Goal: Complete application form: Complete application form

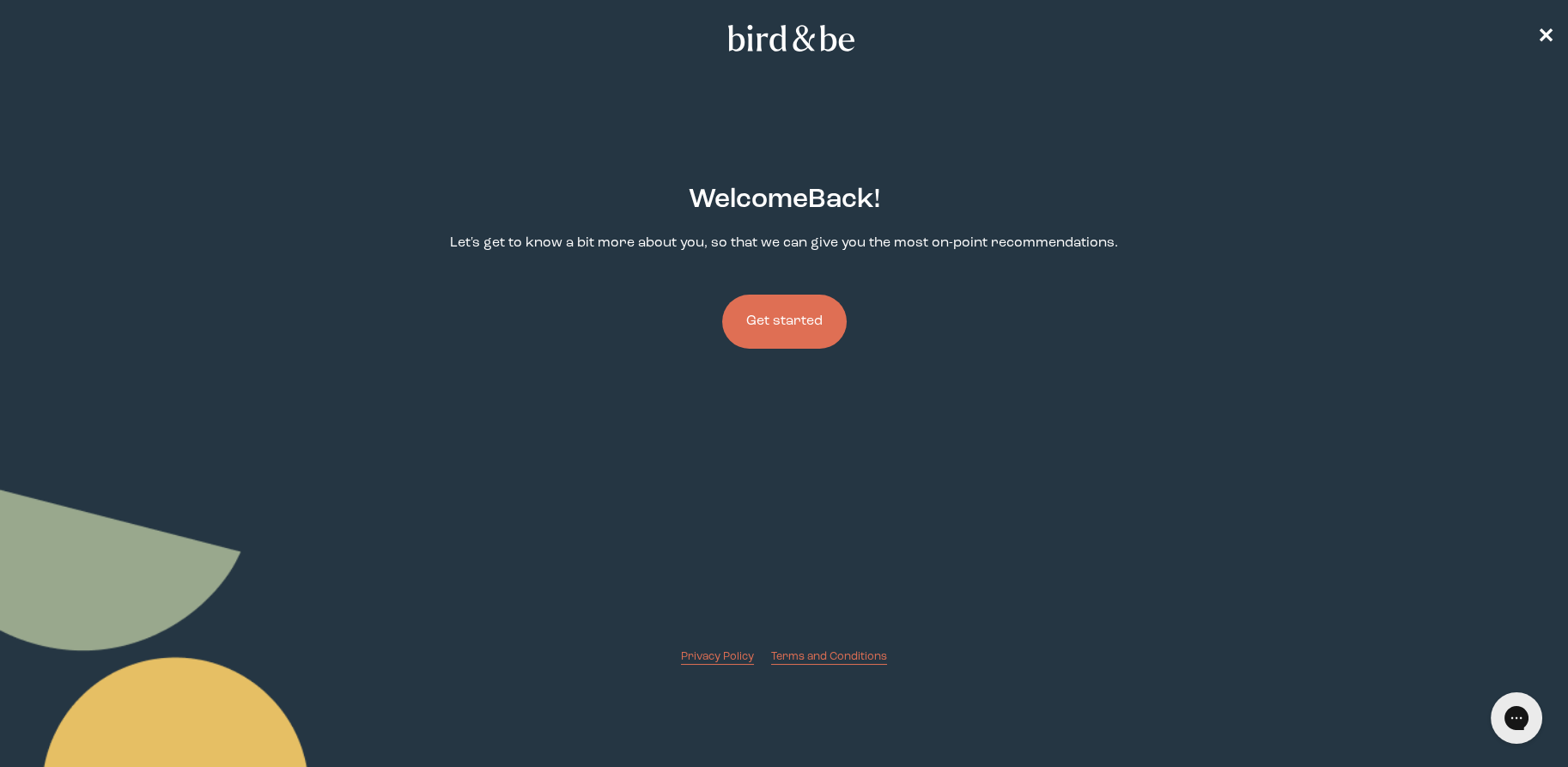
click at [788, 321] on button "Get started" at bounding box center [785, 322] width 125 height 54
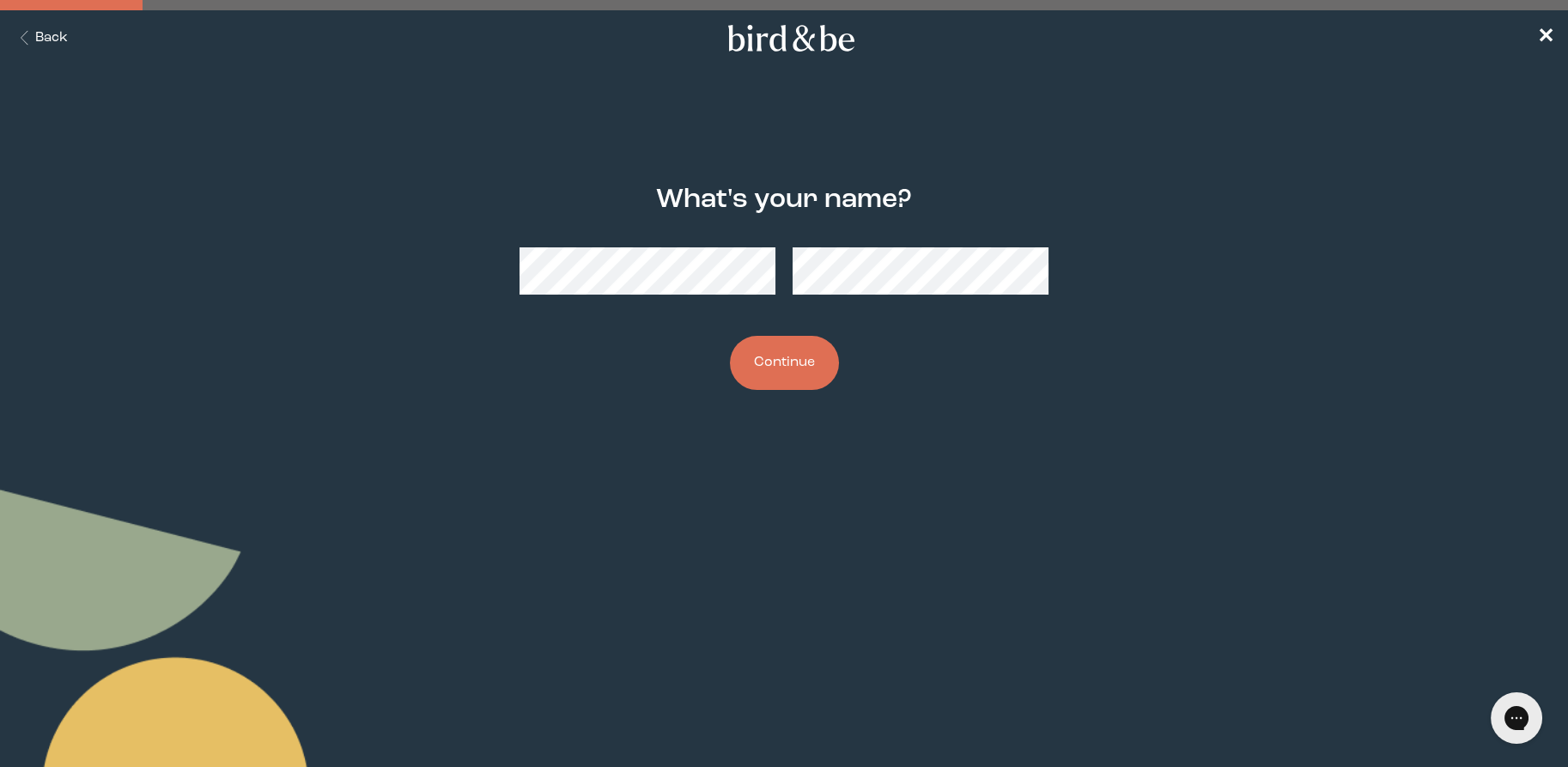
click at [672, 266] on div at bounding box center [785, 270] width 530 height 75
click at [775, 364] on button "Continue" at bounding box center [784, 363] width 109 height 54
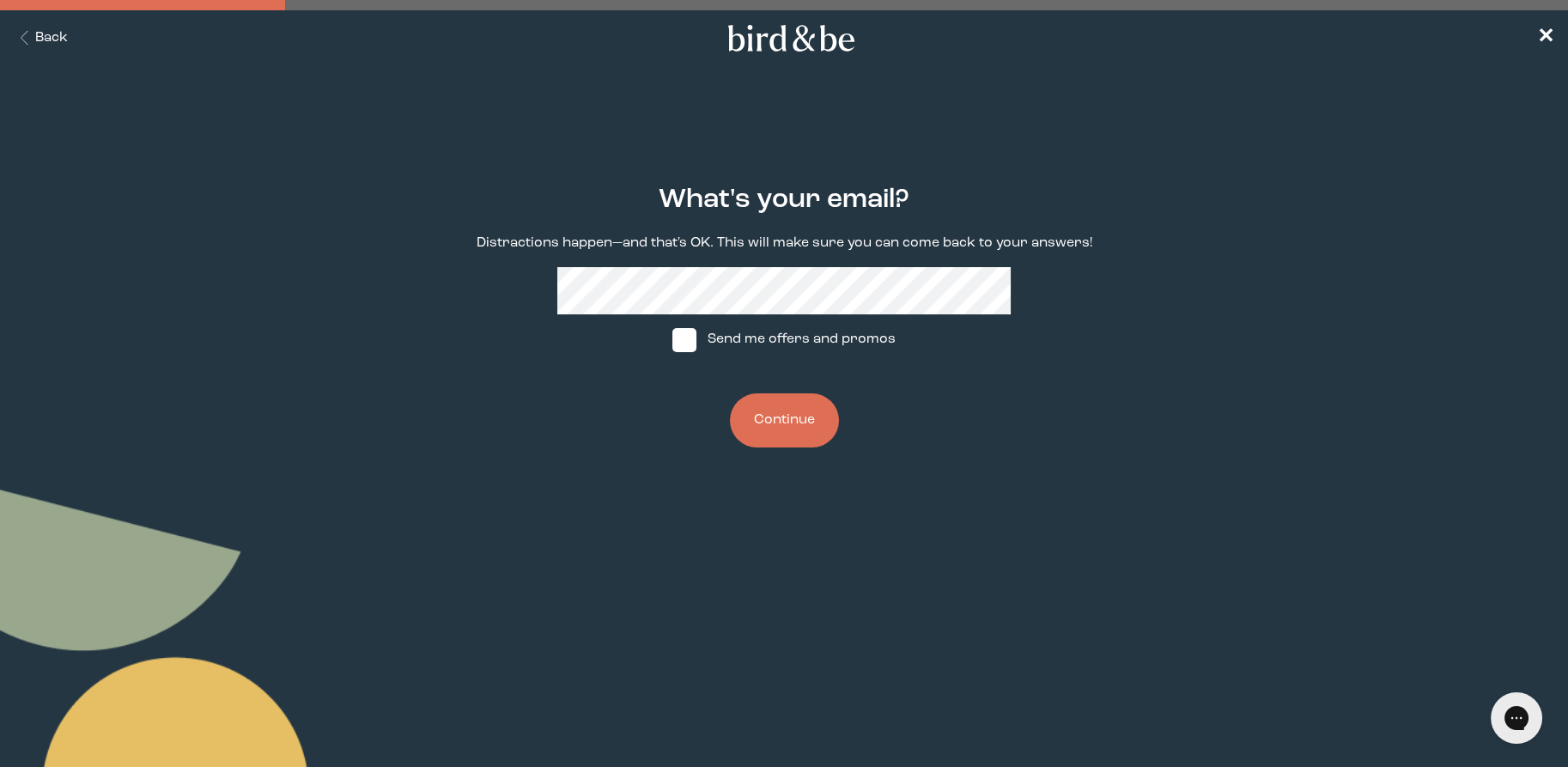
click at [693, 348] on span at bounding box center [684, 339] width 24 height 24
click at [673, 340] on input "Send me offers and promos" at bounding box center [672, 339] width 1 height 1
checkbox input "true"
drag, startPoint x: 795, startPoint y: 433, endPoint x: 806, endPoint y: 427, distance: 12.5
click at [795, 432] on button "Continue" at bounding box center [784, 421] width 109 height 54
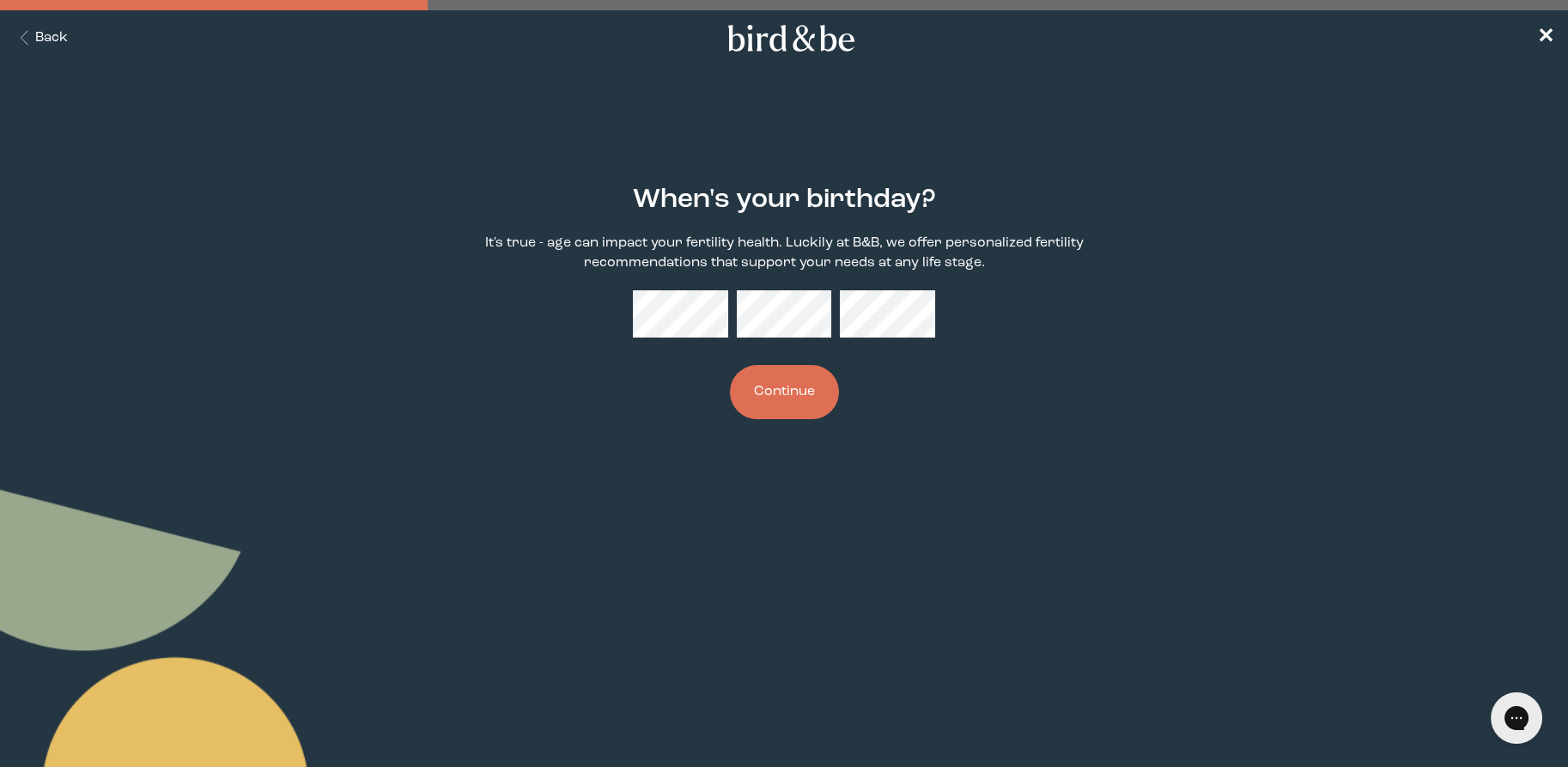
click at [791, 386] on button "Continue" at bounding box center [784, 392] width 109 height 54
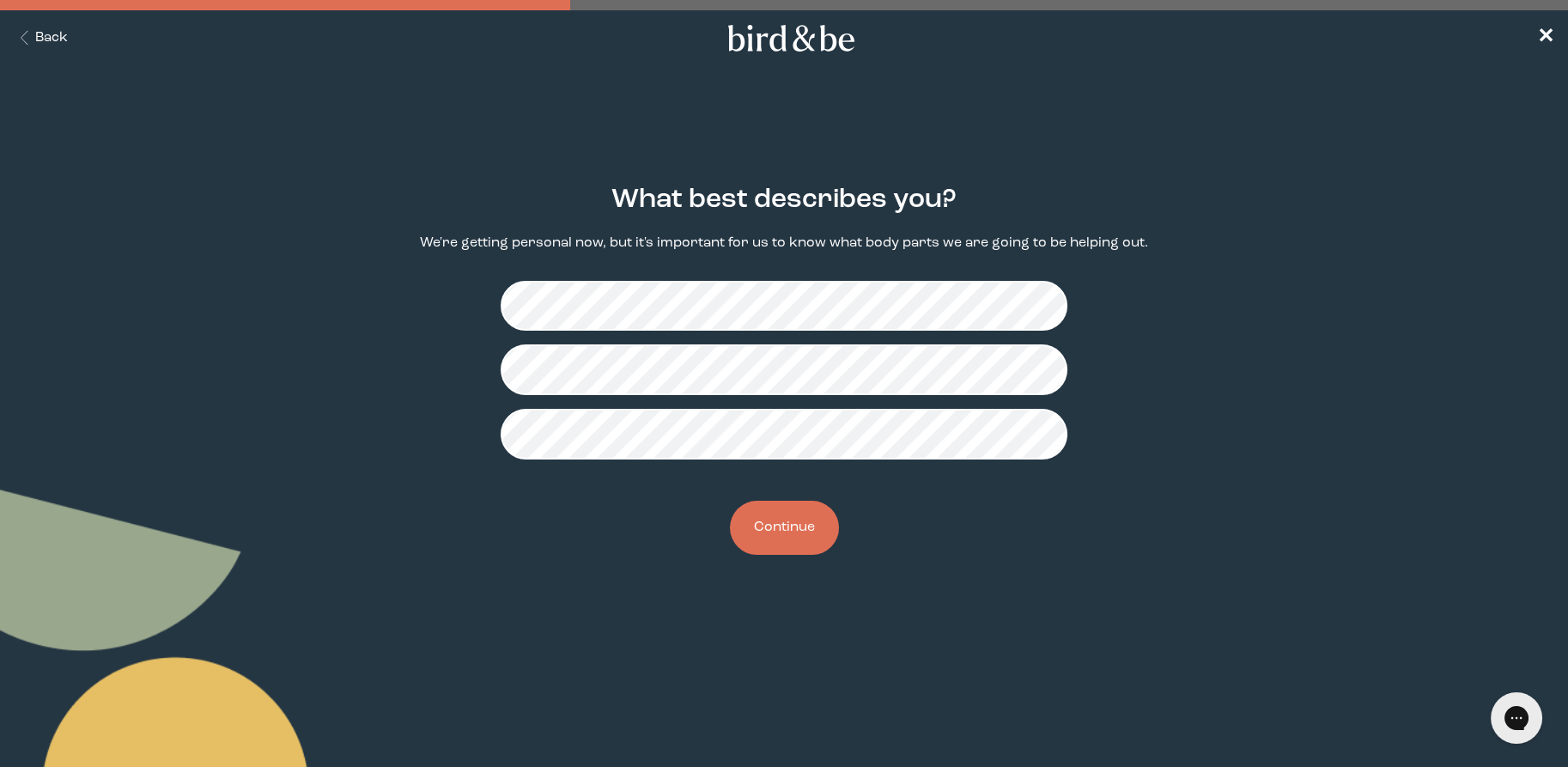
click at [791, 519] on button "Continue" at bounding box center [784, 528] width 109 height 54
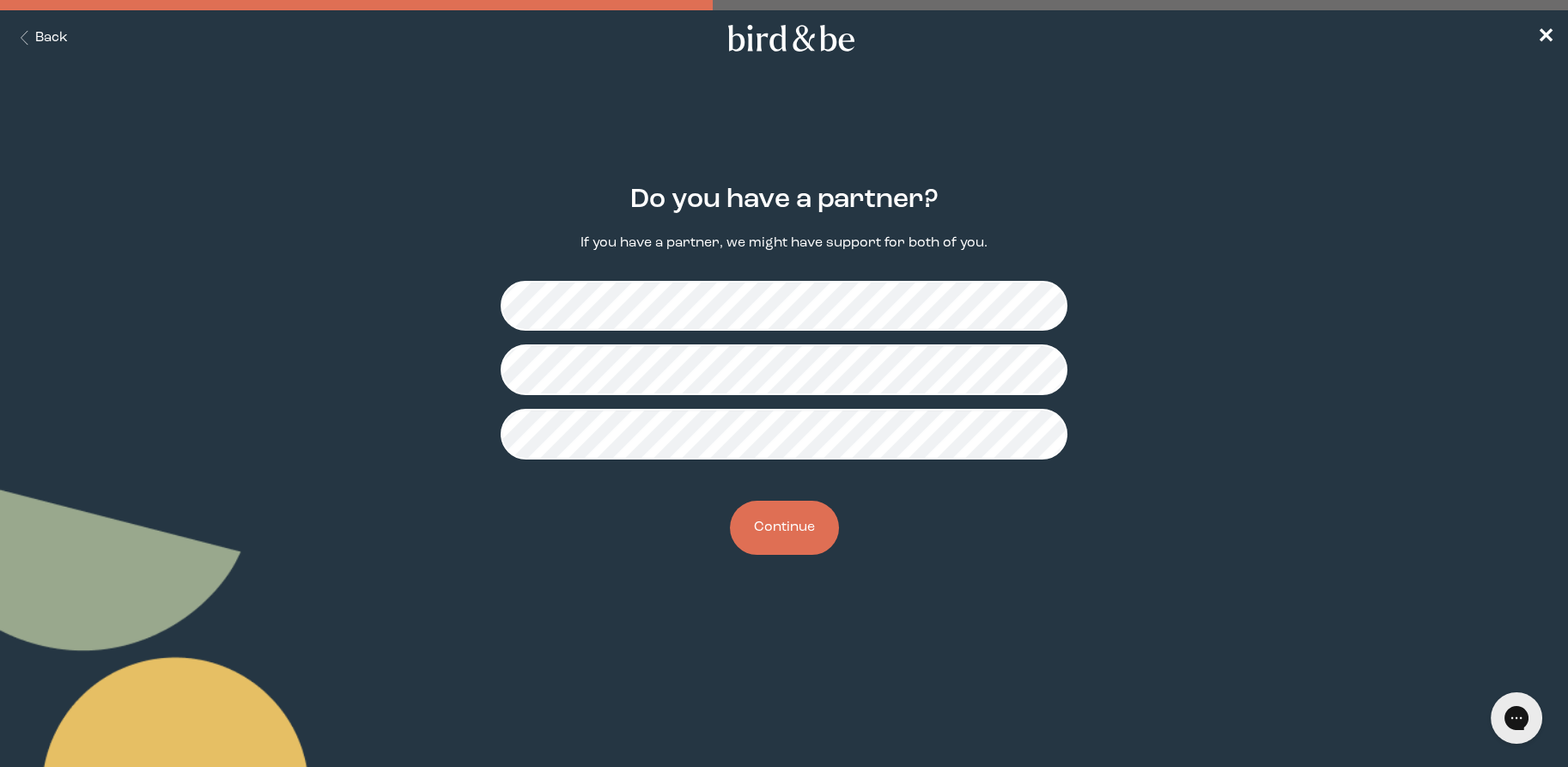
click at [809, 512] on button "Continue" at bounding box center [784, 528] width 109 height 54
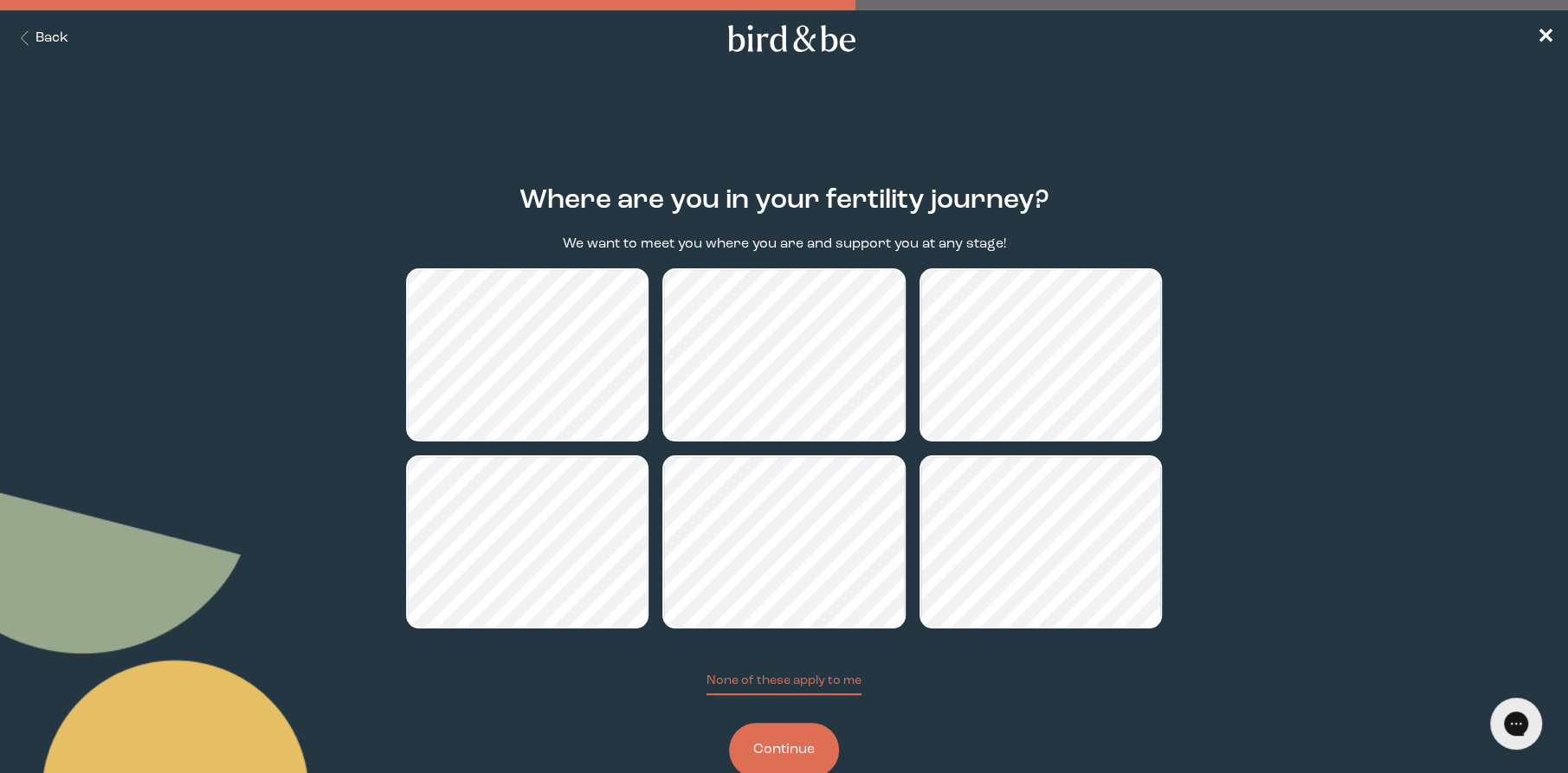
click at [812, 753] on button "Continue" at bounding box center [784, 750] width 110 height 55
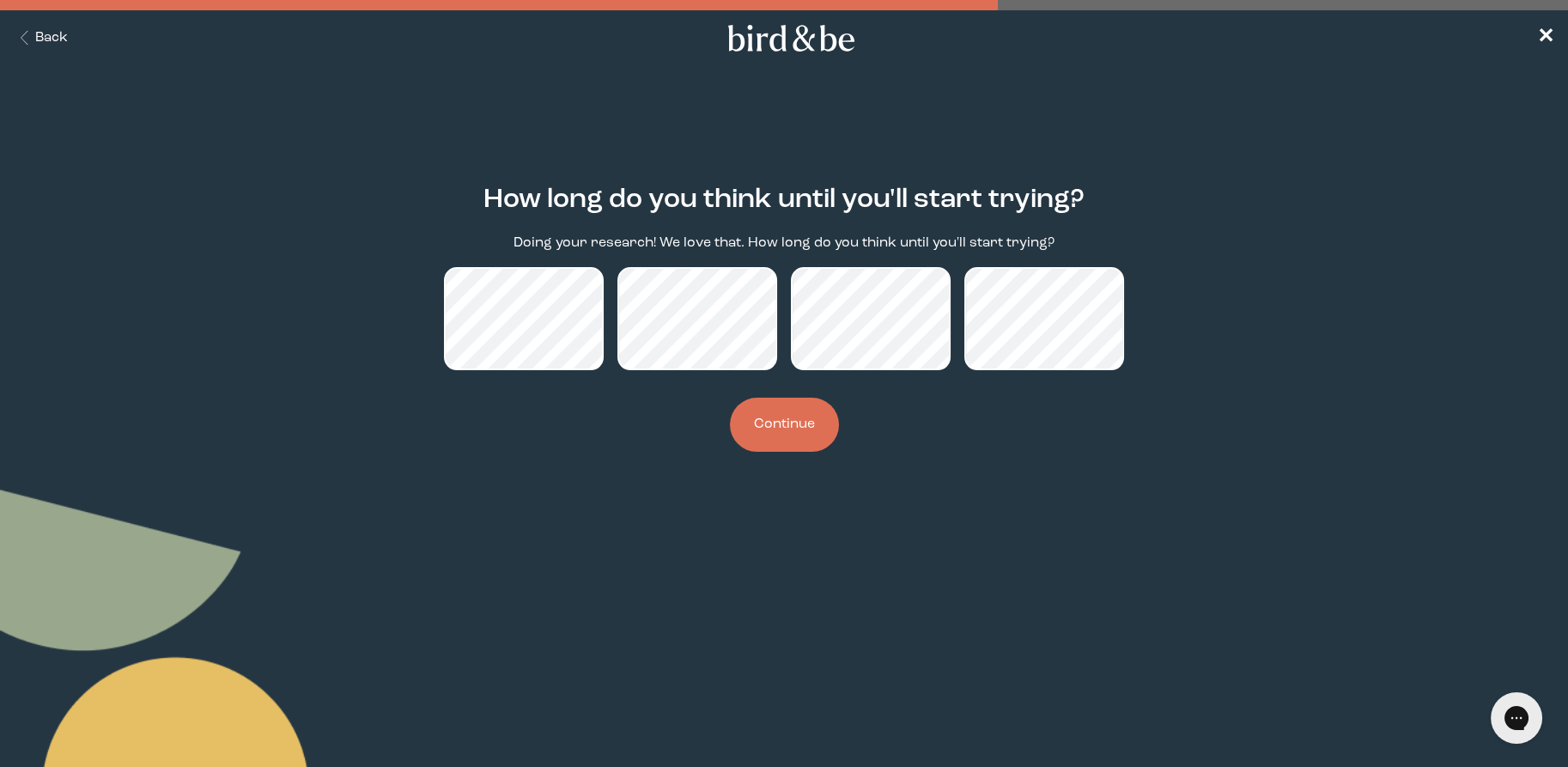
click at [784, 429] on button "Continue" at bounding box center [784, 424] width 109 height 54
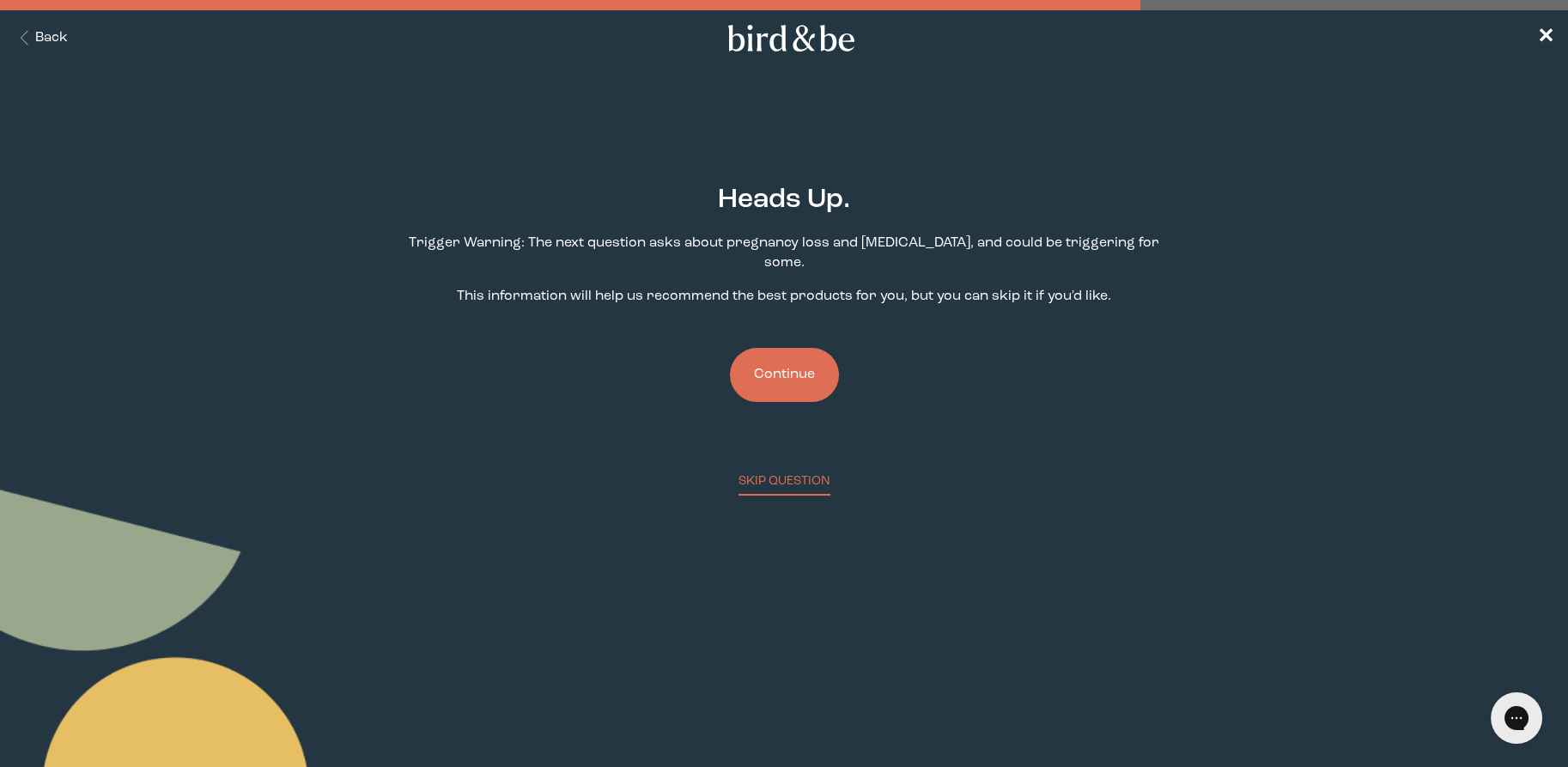
click at [793, 352] on button "Continue" at bounding box center [784, 375] width 109 height 54
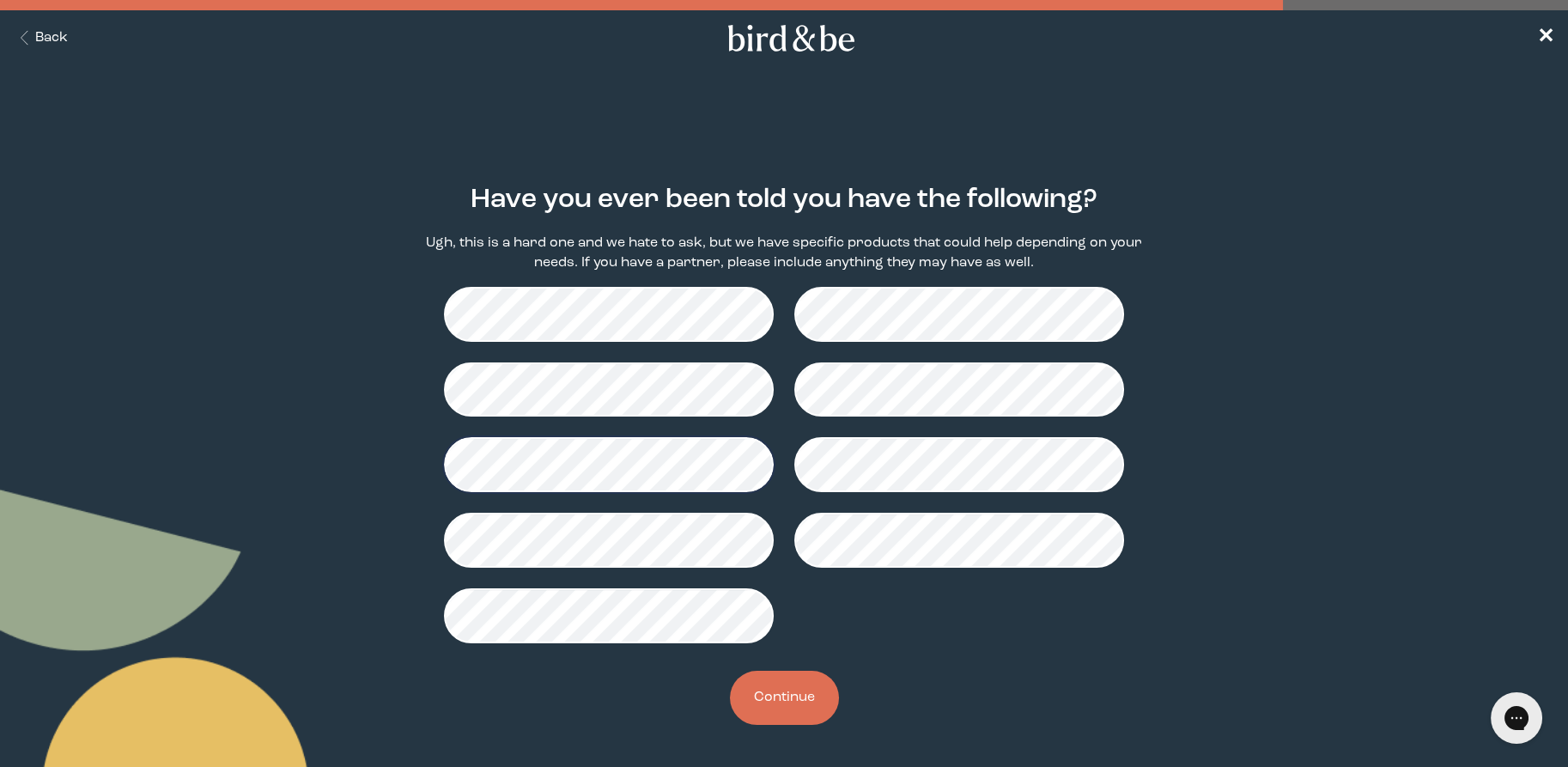
click at [773, 693] on button "Continue" at bounding box center [784, 698] width 109 height 54
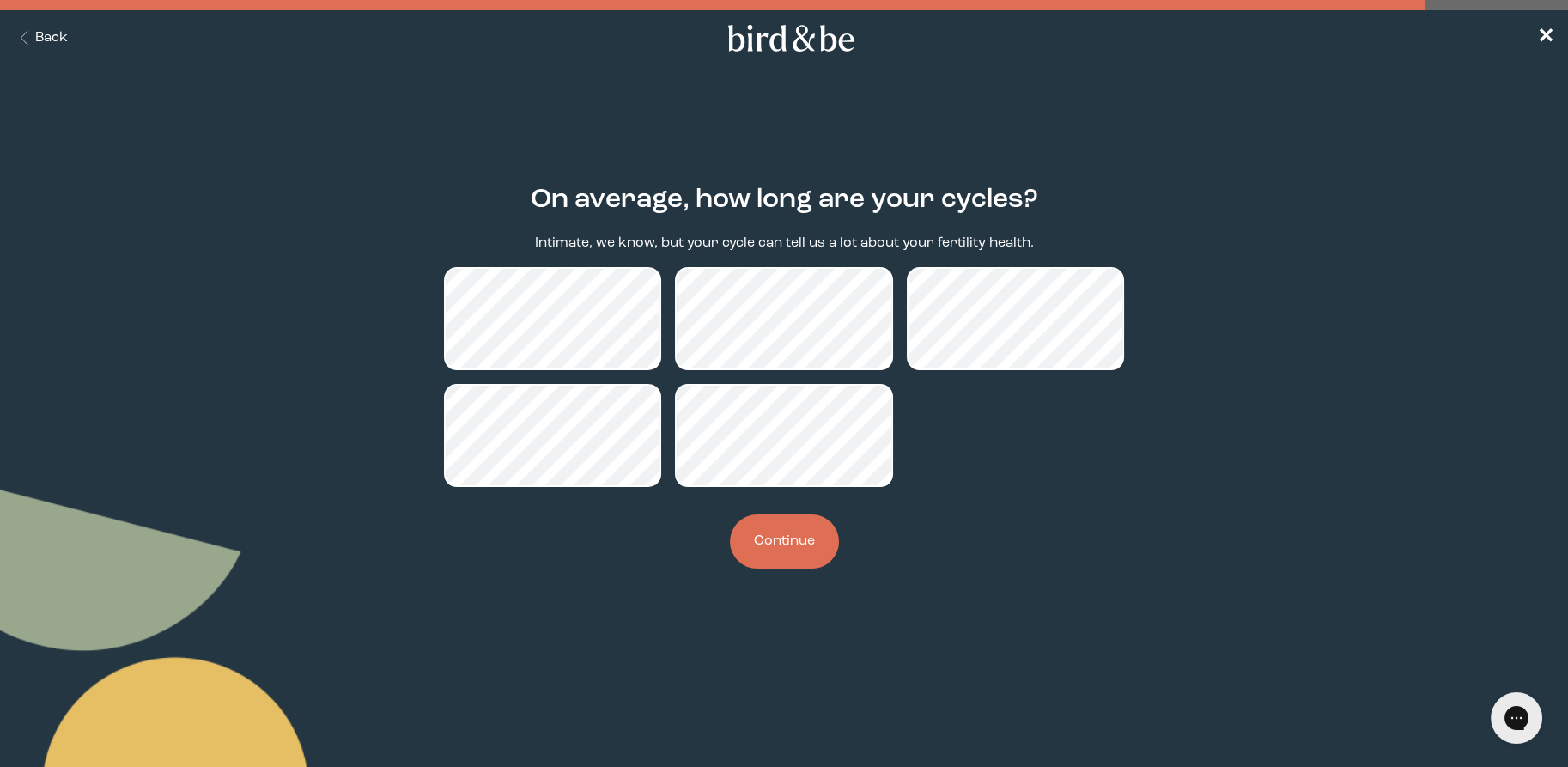
click at [794, 535] on button "Continue" at bounding box center [784, 542] width 109 height 54
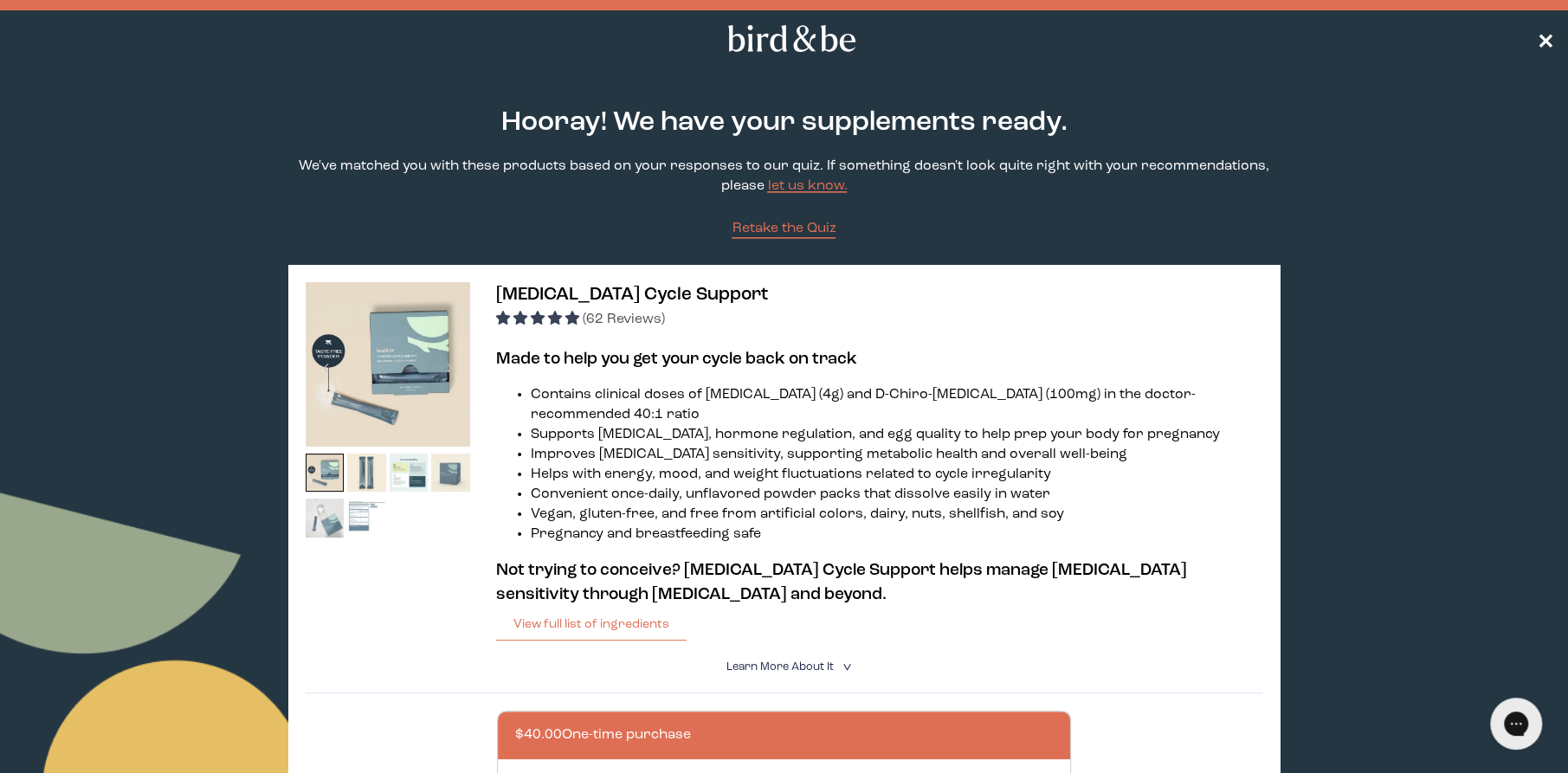
click at [1551, 44] on span "✕" at bounding box center [1545, 39] width 18 height 21
